Goal: Check status: Check status

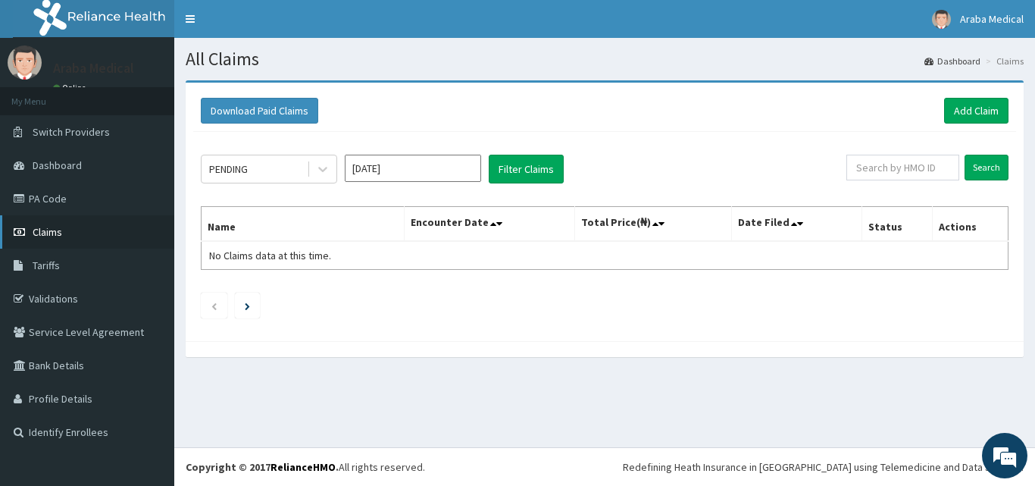
click at [100, 220] on link "Claims" at bounding box center [87, 231] width 174 height 33
click at [920, 151] on div "PENDING Aug 2025 Filter Claims Search Name Encounter Date Total Price(₦) Date F…" at bounding box center [604, 233] width 823 height 202
click at [917, 168] on input "text" at bounding box center [902, 168] width 113 height 26
type input "gsv/11469/b"
click at [964, 155] on input "Search" at bounding box center [986, 168] width 44 height 26
